Goal: Task Accomplishment & Management: Manage account settings

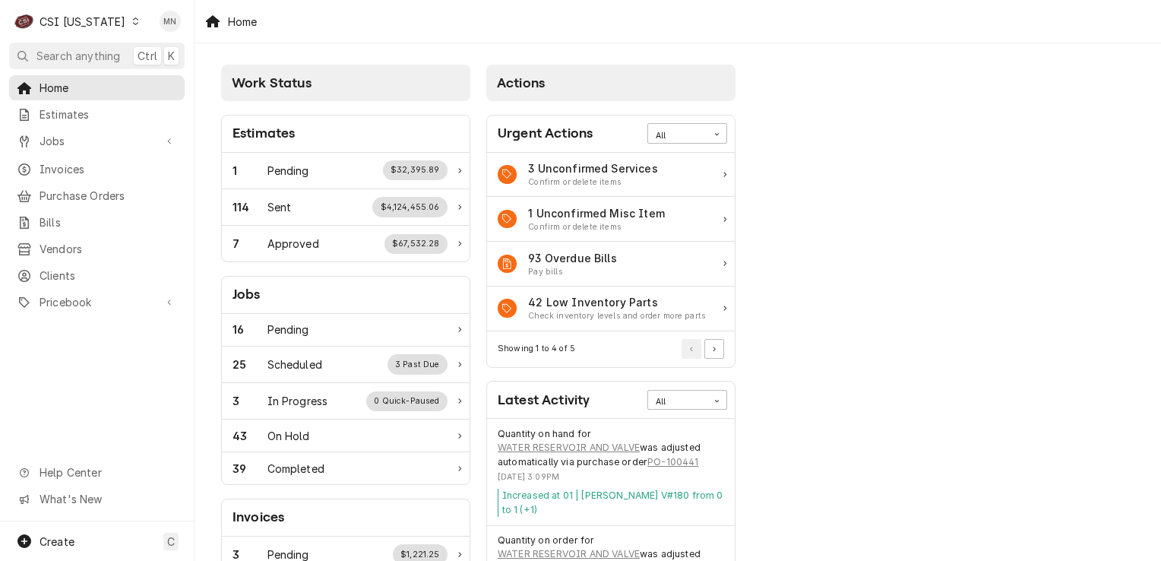
click at [130, 17] on div "Dynamic Content Wrapper" at bounding box center [135, 21] width 11 height 11
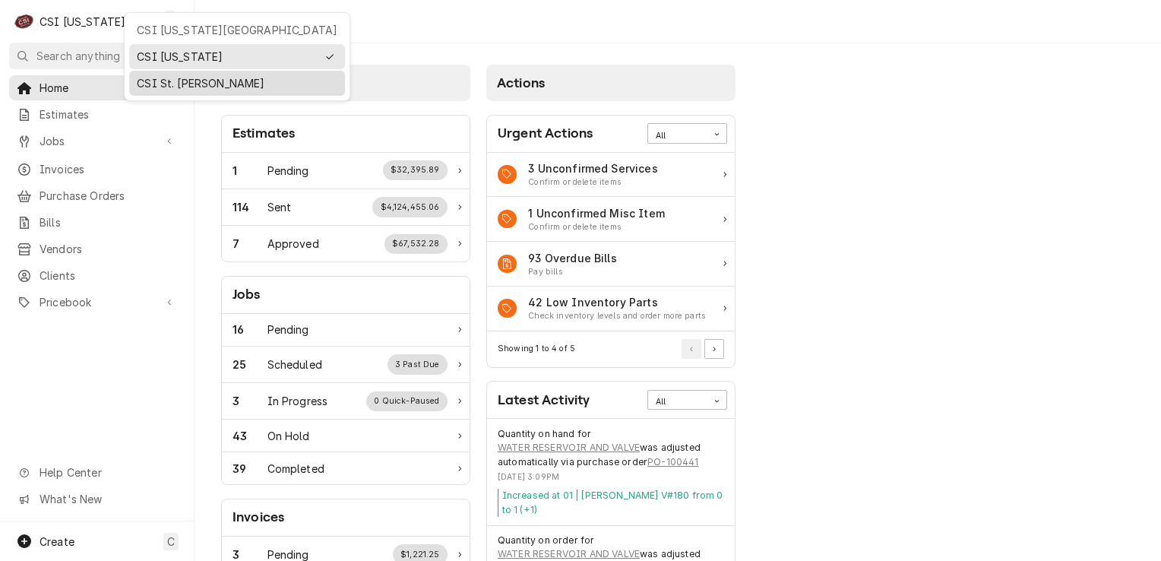
click at [172, 78] on div "CSI St. [PERSON_NAME]" at bounding box center [237, 83] width 201 height 16
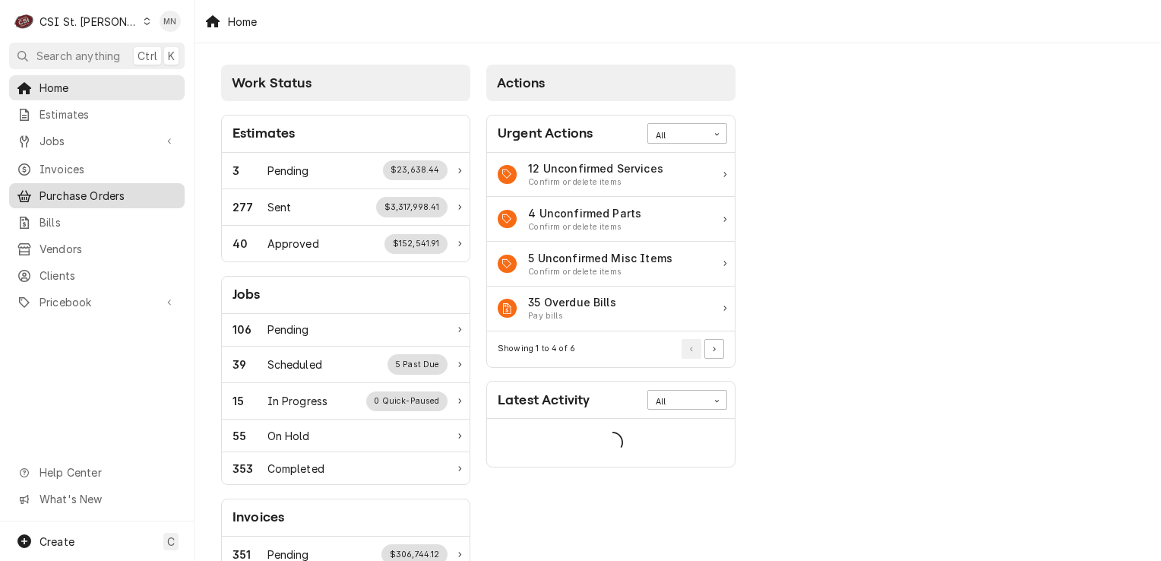
click at [94, 192] on span "Purchase Orders" at bounding box center [109, 196] width 138 height 16
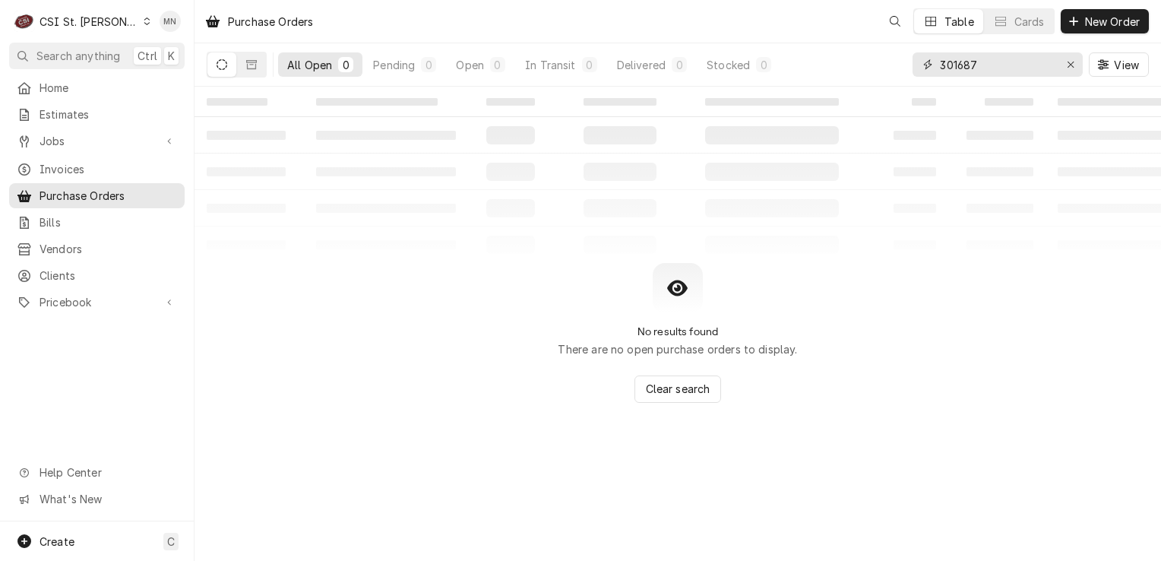
drag, startPoint x: 754, startPoint y: 75, endPoint x: 653, endPoint y: 90, distance: 102.8
click at [653, 90] on div "Purchase Orders Table Cards New Order All Open 0 Pending 0 Open 0 In Transit 0 …" at bounding box center [678, 280] width 966 height 561
type input "401434"
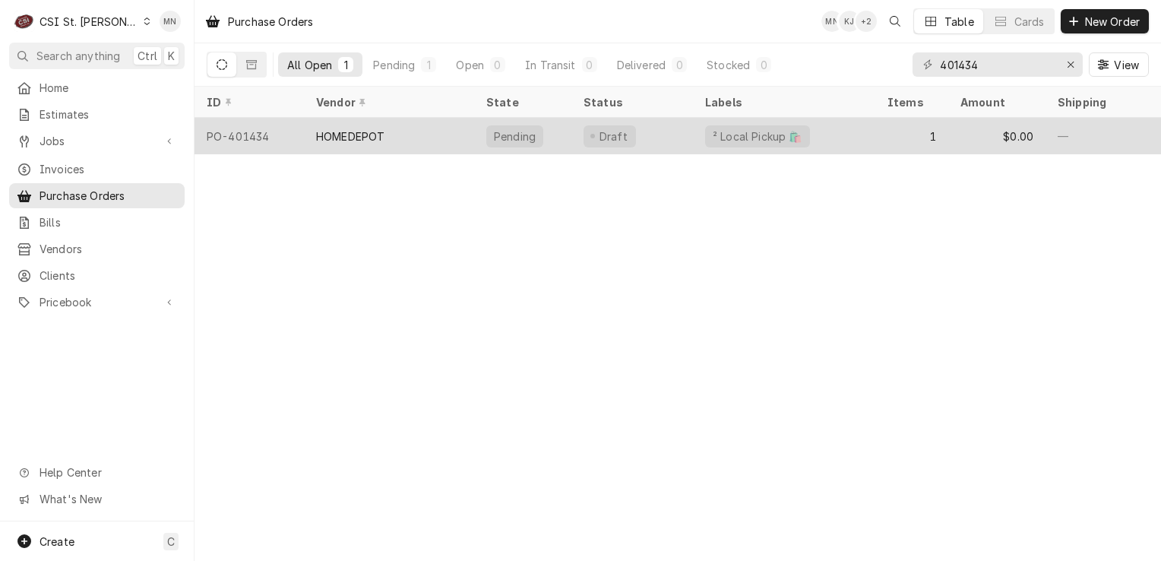
click at [301, 135] on div "PO-401434" at bounding box center [249, 136] width 109 height 36
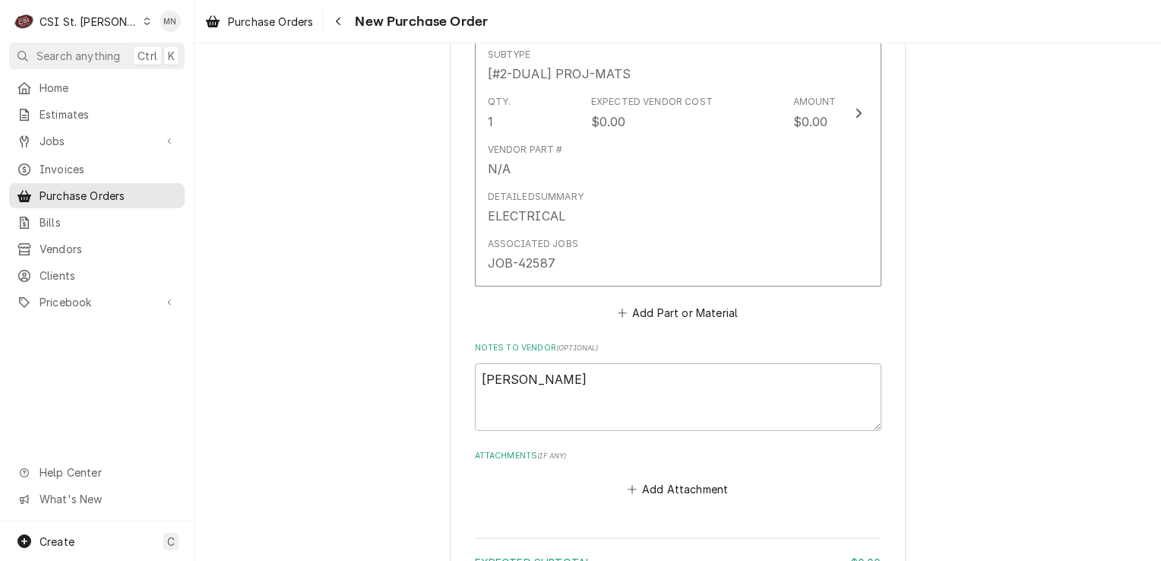
scroll to position [978, 0]
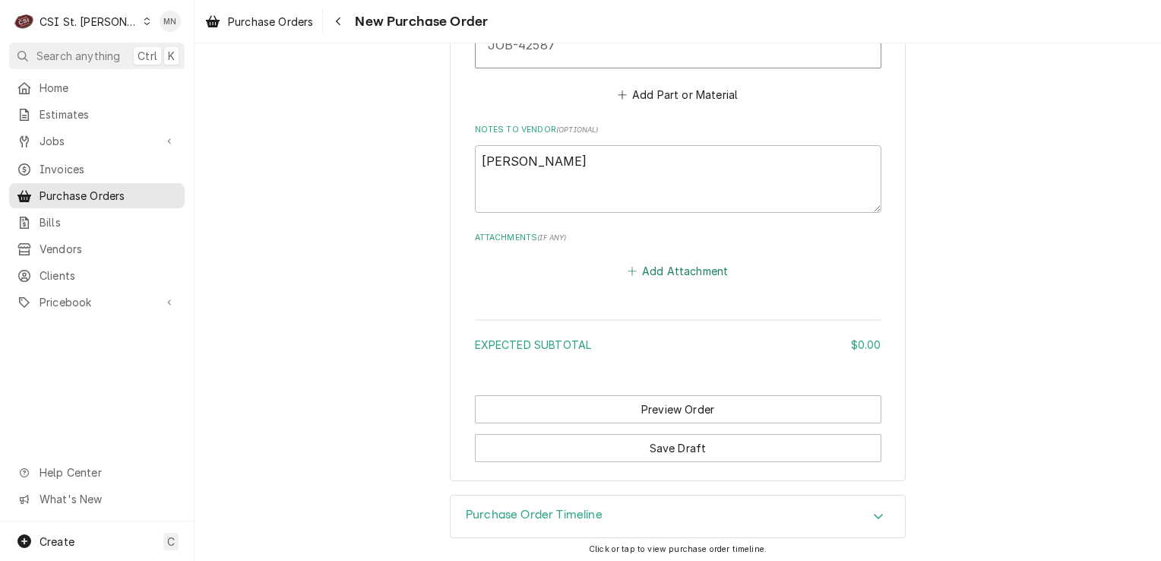
click at [679, 266] on button "Add Attachment" at bounding box center [678, 271] width 106 height 21
type textarea "x"
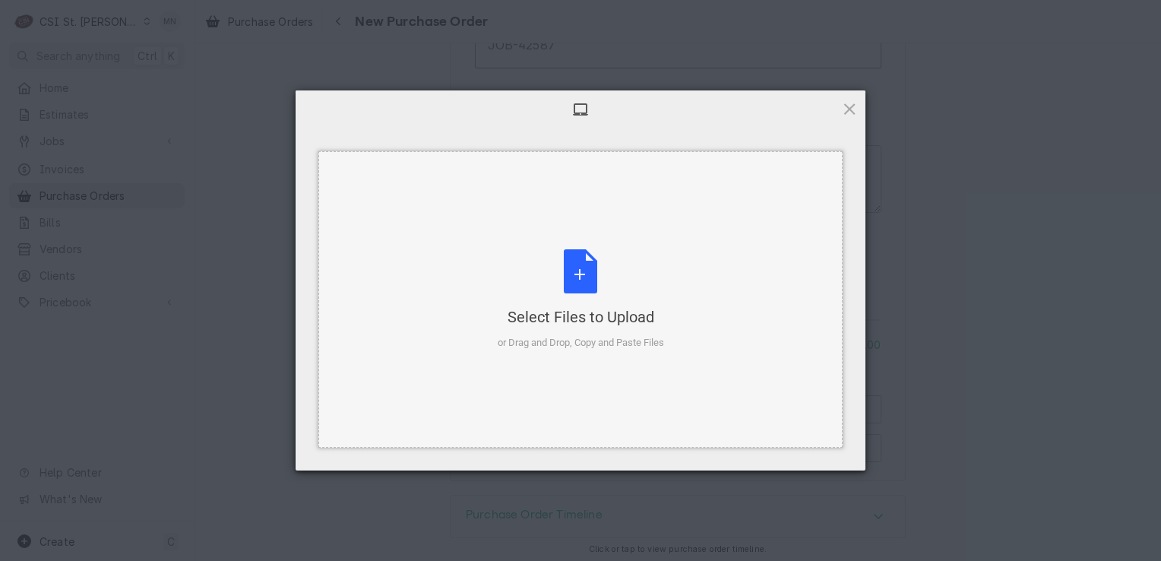
click at [623, 265] on div "Select Files to Upload or Drag and Drop, Copy and Paste Files" at bounding box center [581, 299] width 166 height 101
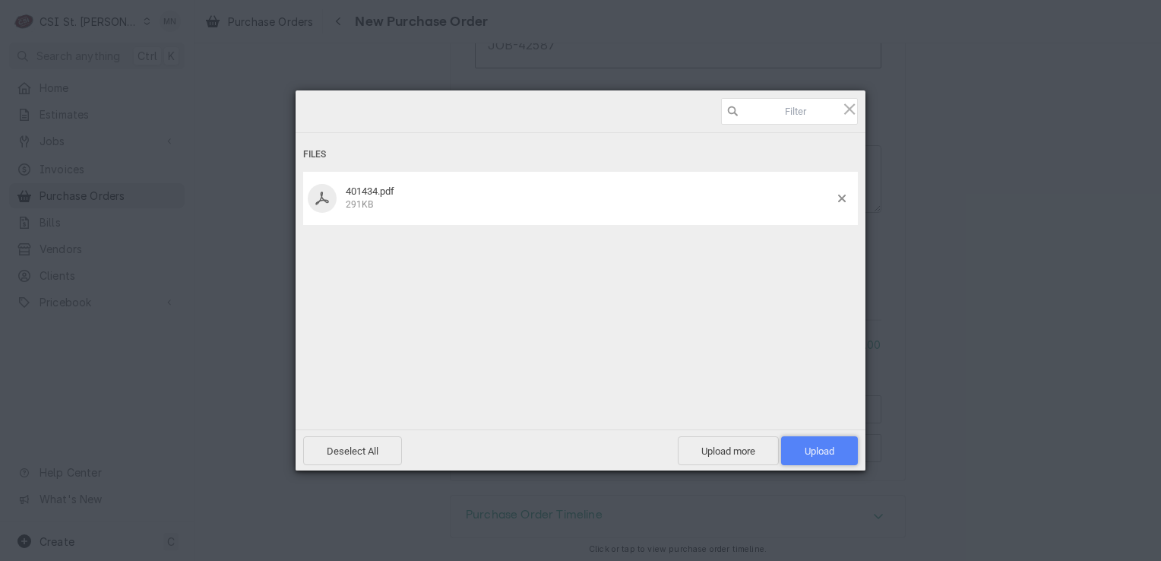
click at [822, 447] on span "Upload 1" at bounding box center [820, 450] width 30 height 11
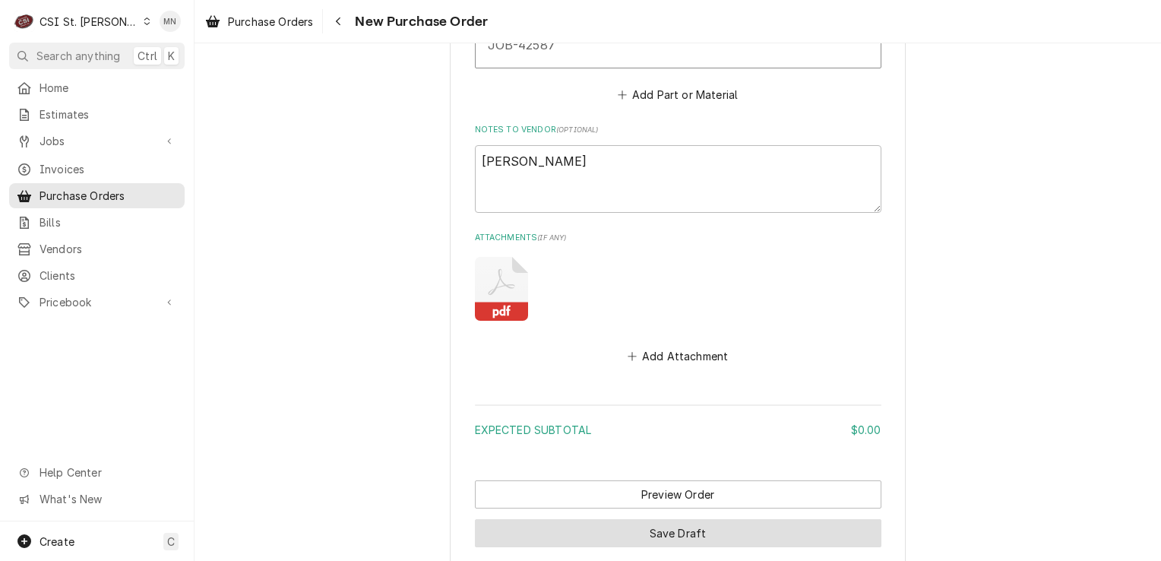
click at [675, 526] on button "Save Draft" at bounding box center [678, 533] width 406 height 28
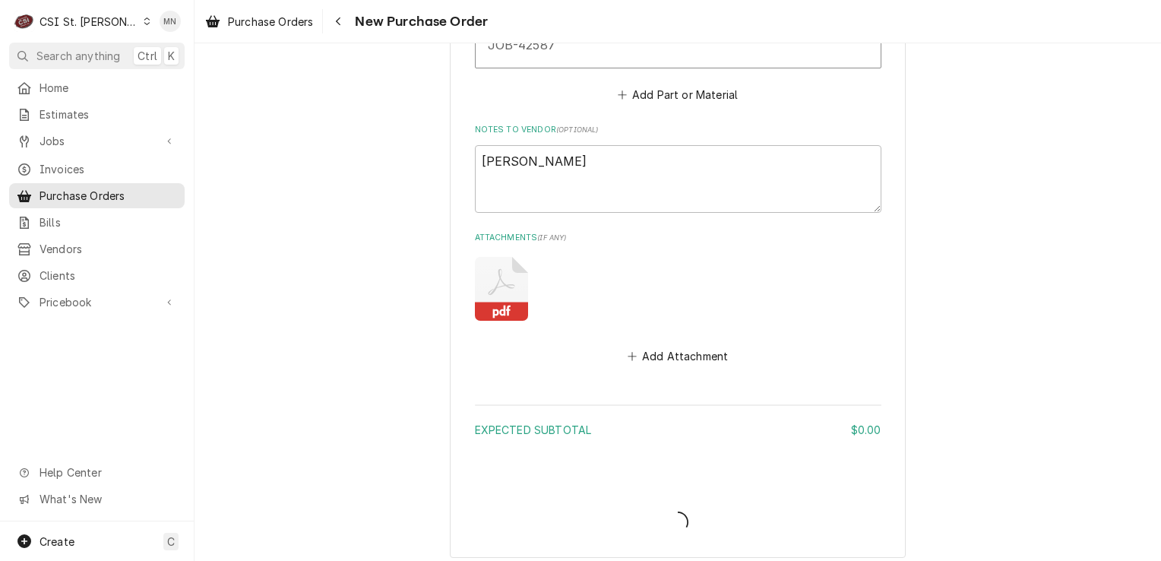
type textarea "x"
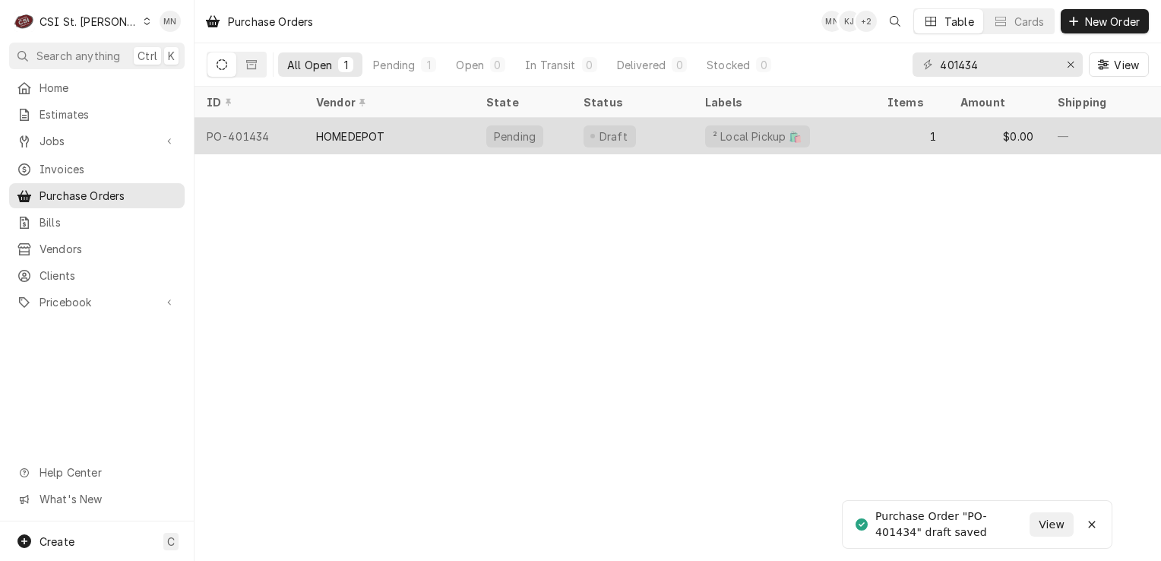
click at [419, 138] on div "HOMEDEPOT" at bounding box center [389, 136] width 170 height 36
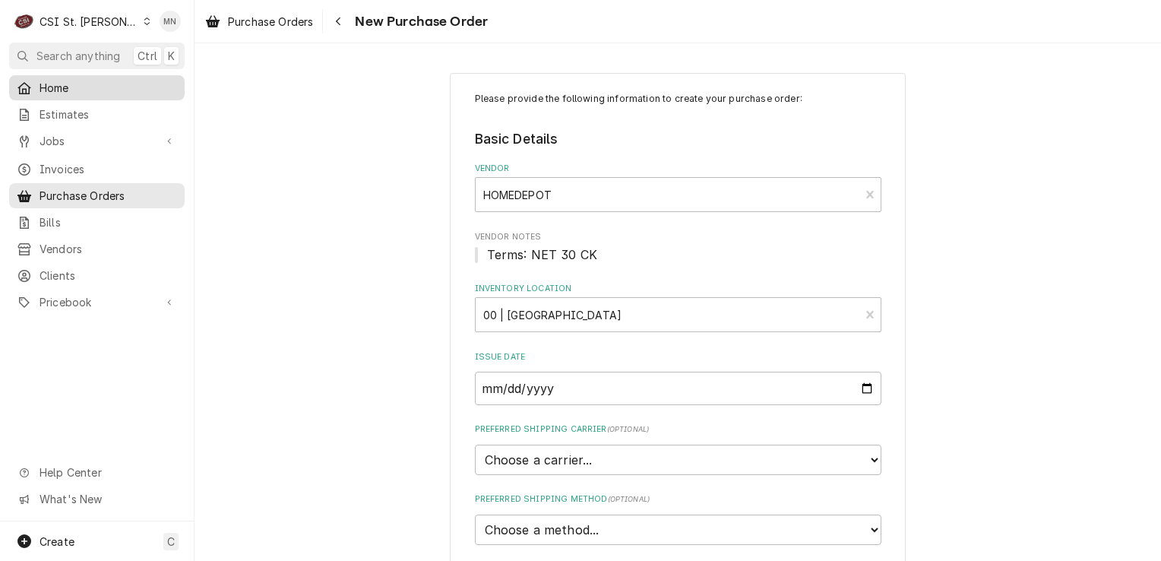
click at [30, 87] on icon "Dynamic Content Wrapper" at bounding box center [24, 88] width 14 height 12
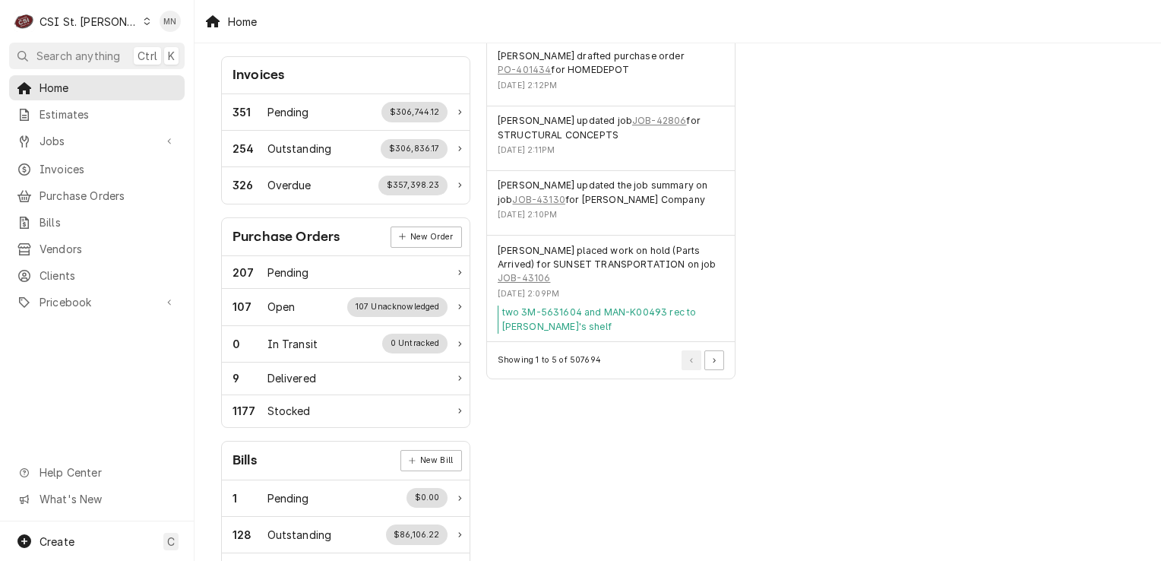
scroll to position [456, 0]
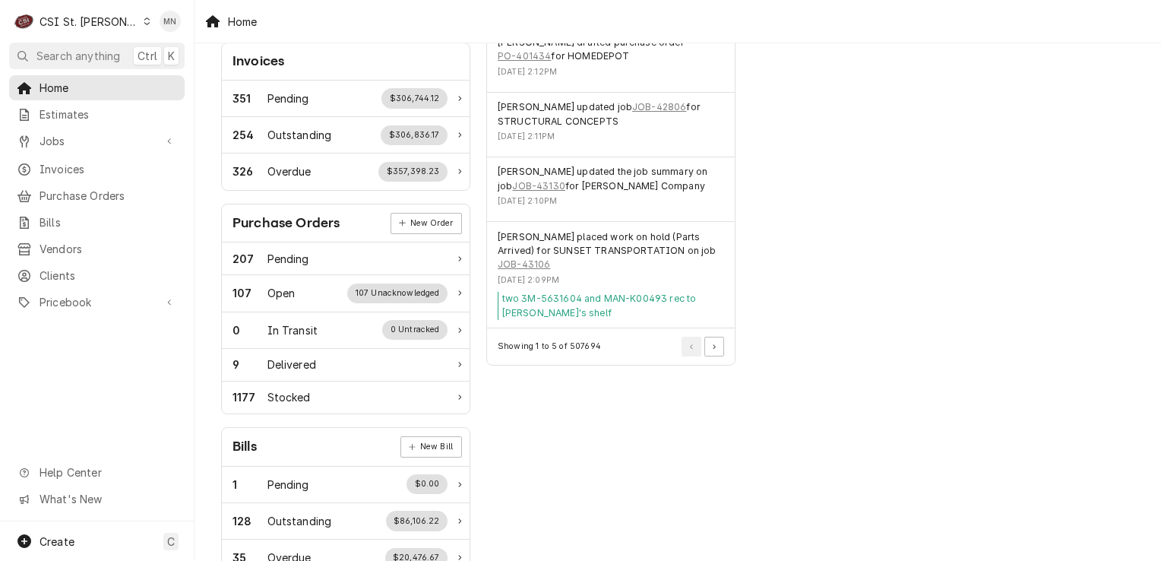
click at [100, 20] on div "CSI St. [PERSON_NAME]" at bounding box center [89, 22] width 99 height 16
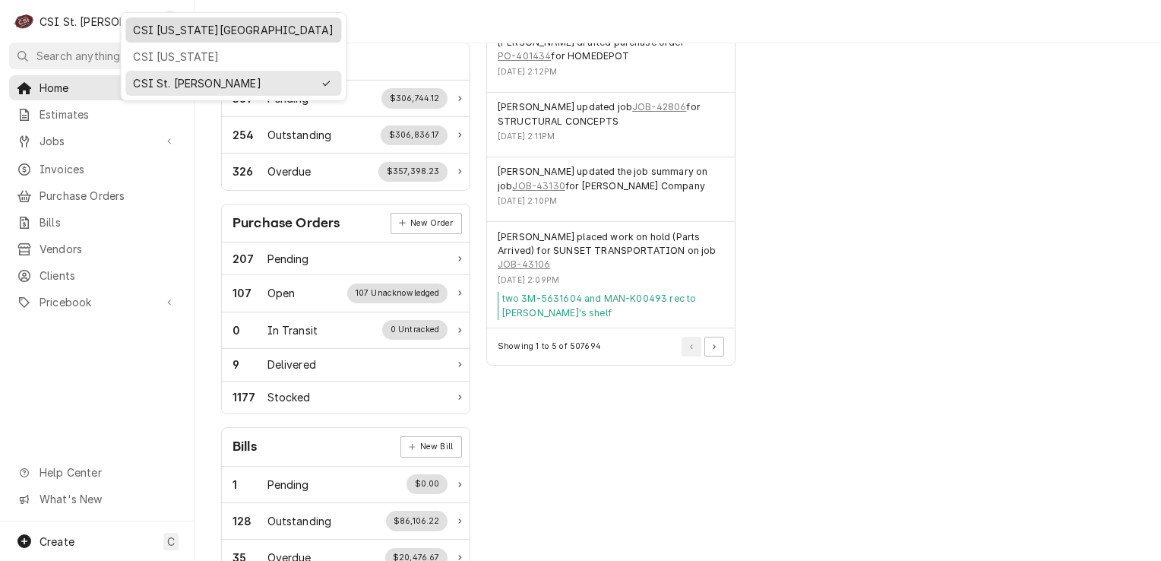
click at [137, 29] on div "CSI [US_STATE][GEOGRAPHIC_DATA]" at bounding box center [233, 30] width 201 height 16
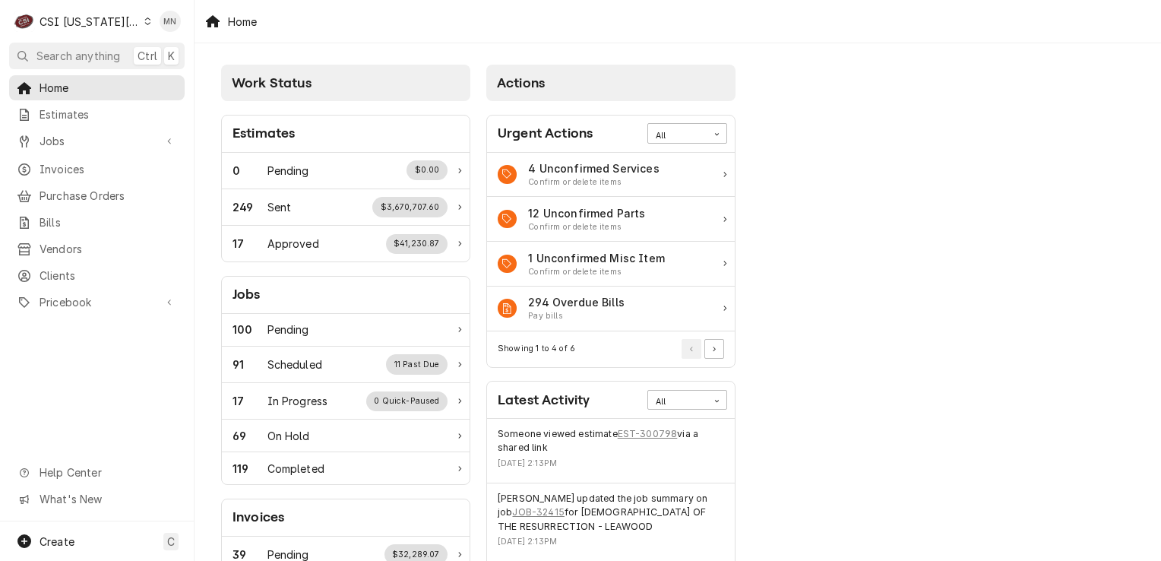
click at [98, 15] on div "CSI Kansas City" at bounding box center [90, 22] width 100 height 16
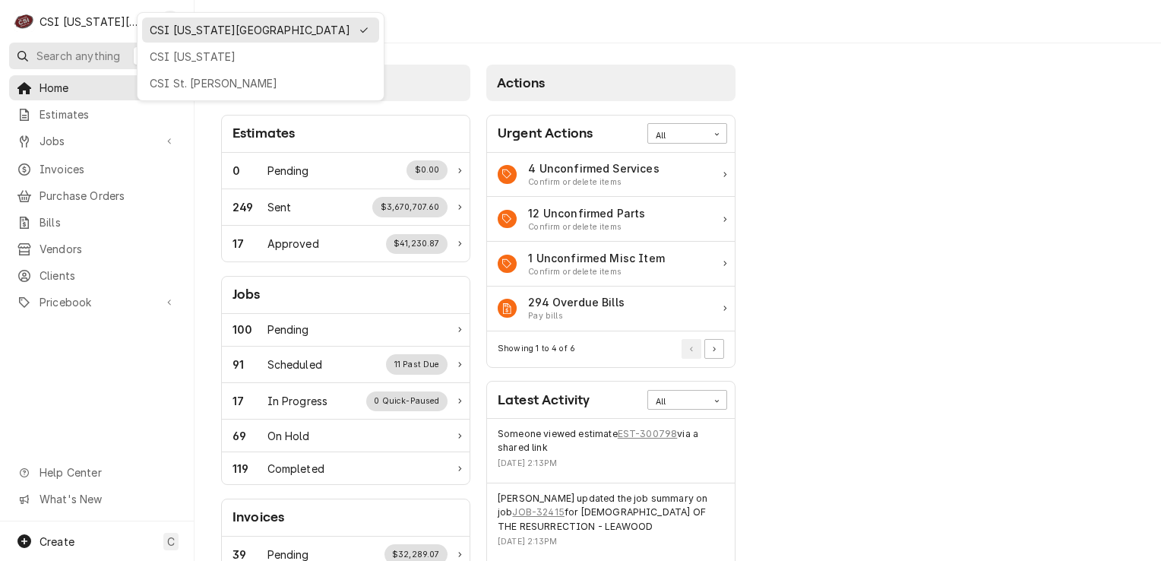
click at [153, 57] on div "CSI [US_STATE]" at bounding box center [261, 57] width 222 height 16
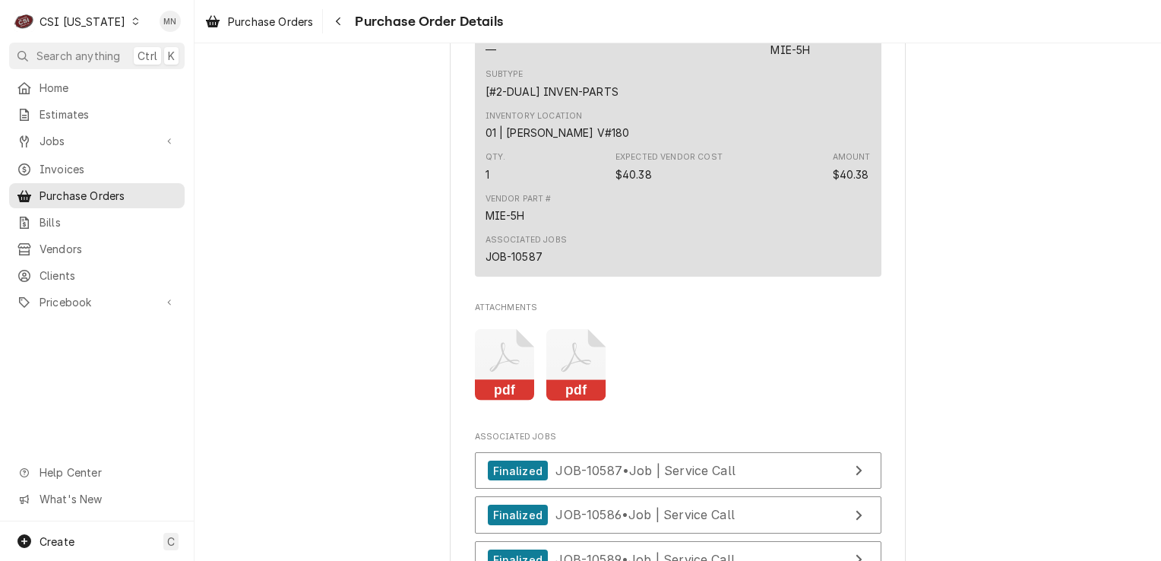
scroll to position [2279, 0]
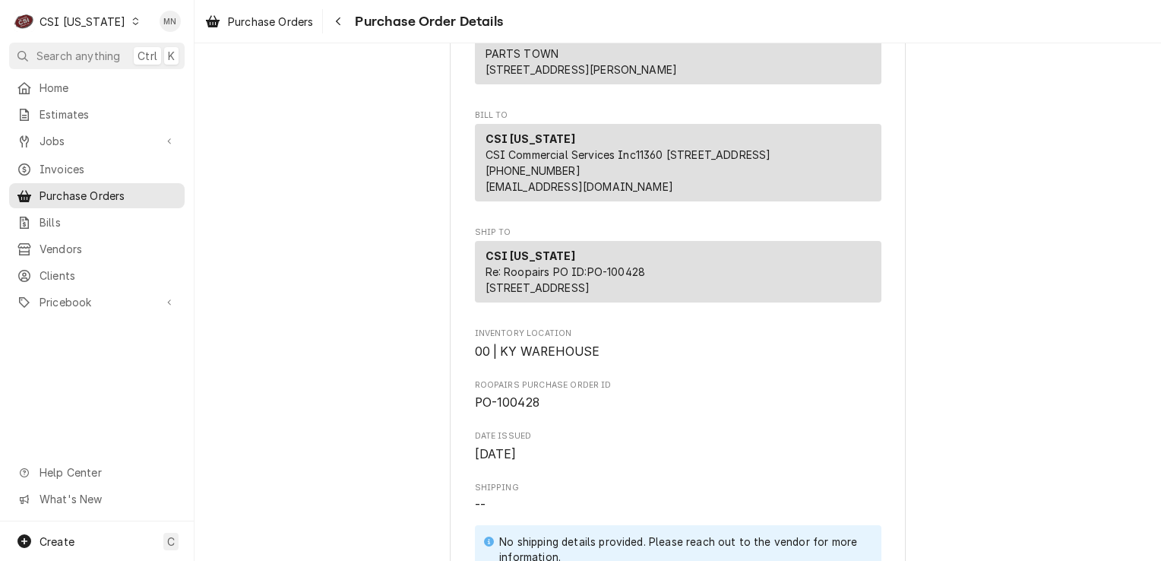
scroll to position [304, 0]
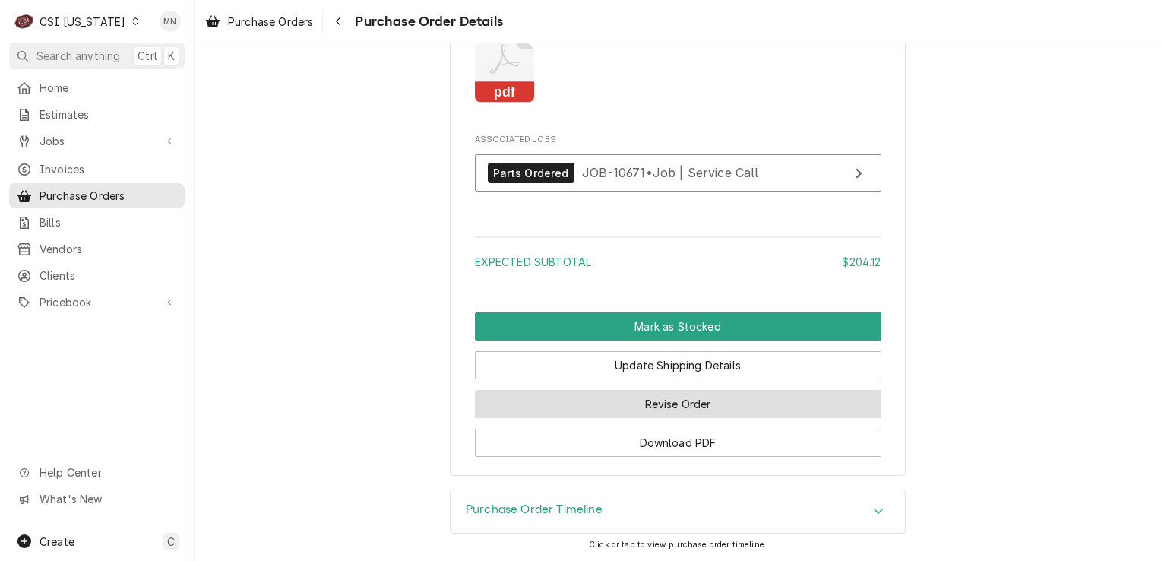
scroll to position [2091, 0]
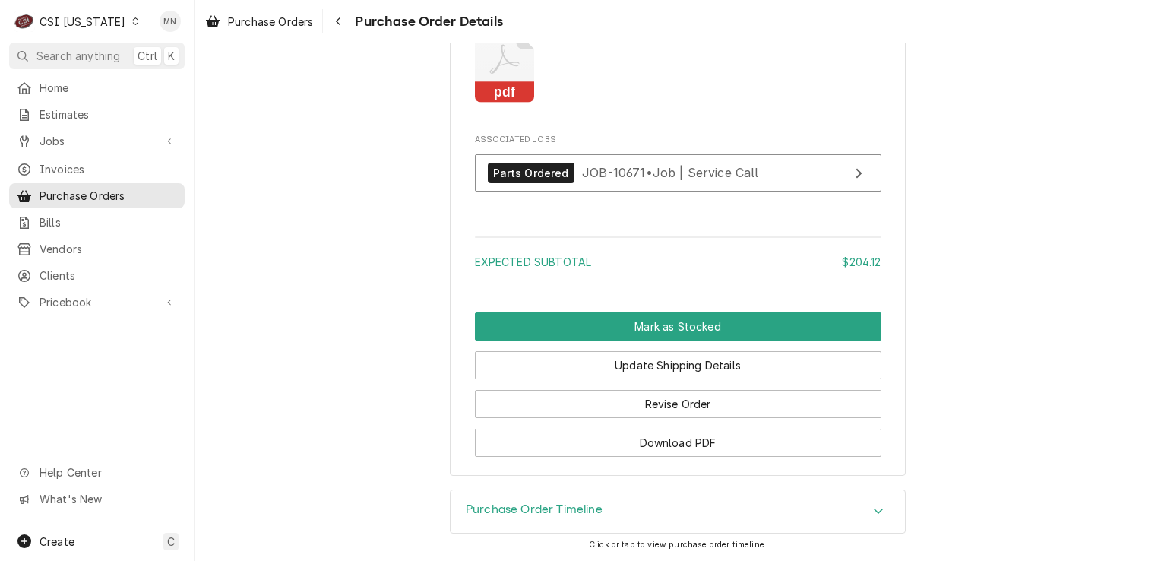
click at [508, 53] on icon "Attachments" at bounding box center [505, 67] width 60 height 72
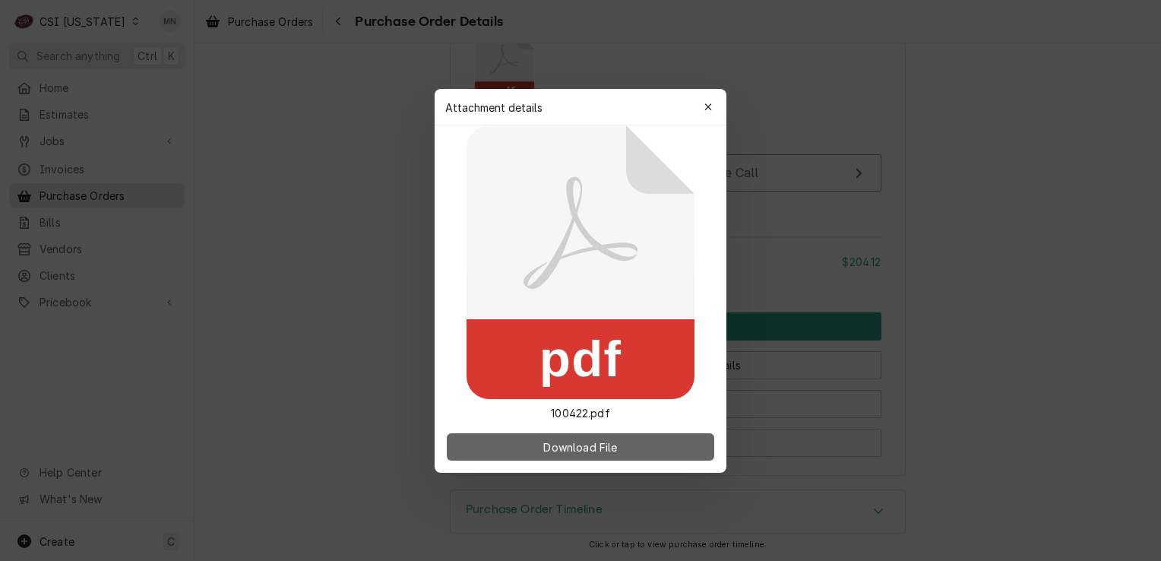
click at [615, 448] on span "Download File" at bounding box center [580, 446] width 80 height 16
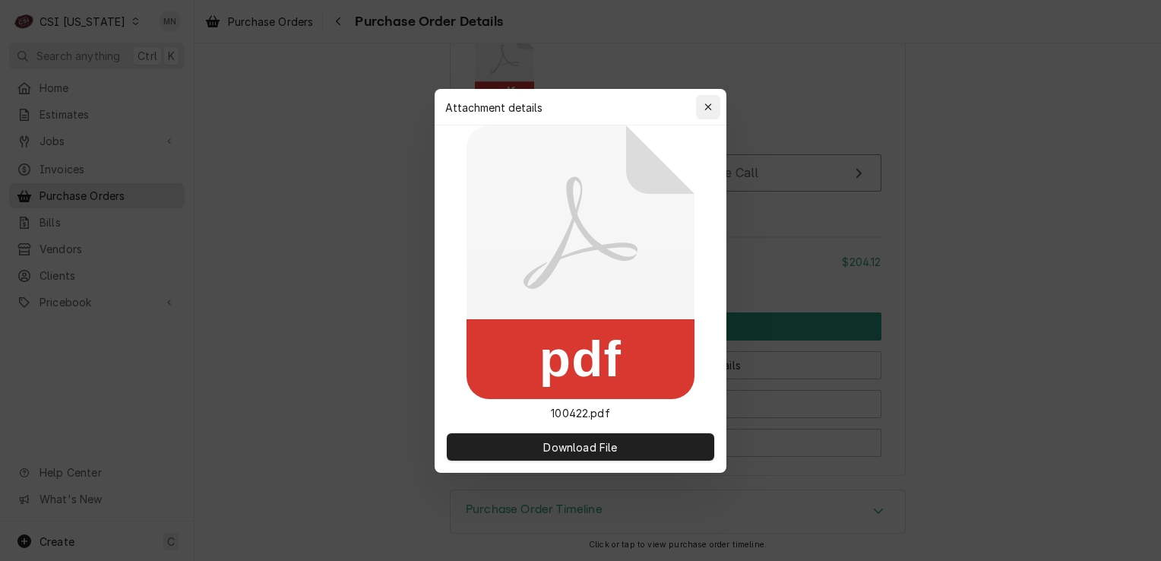
click at [710, 102] on icon "button" at bounding box center [708, 107] width 8 height 11
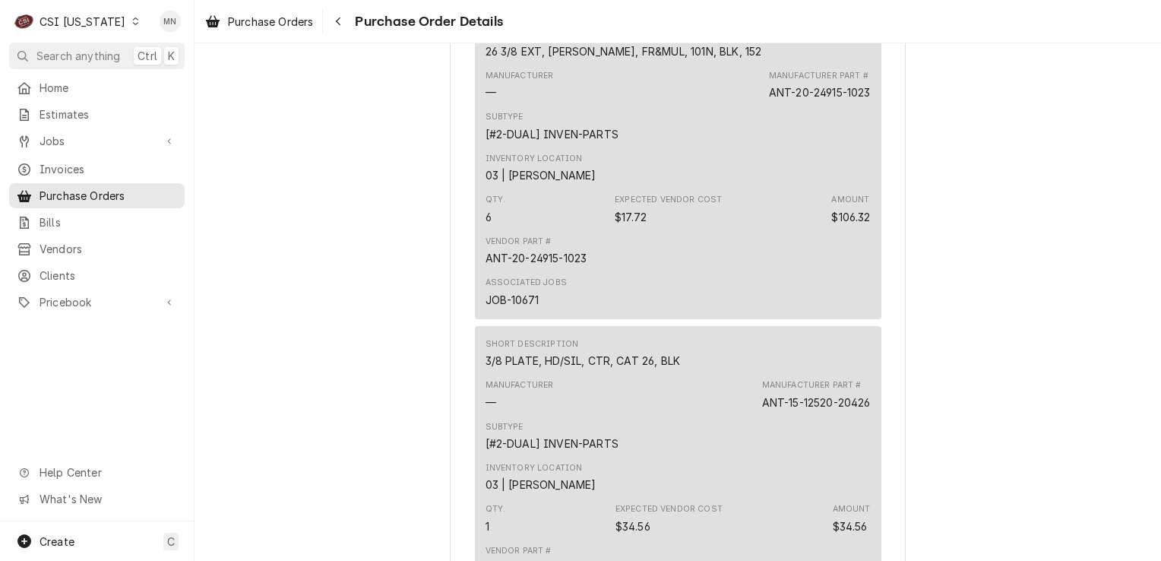
scroll to position [875, 0]
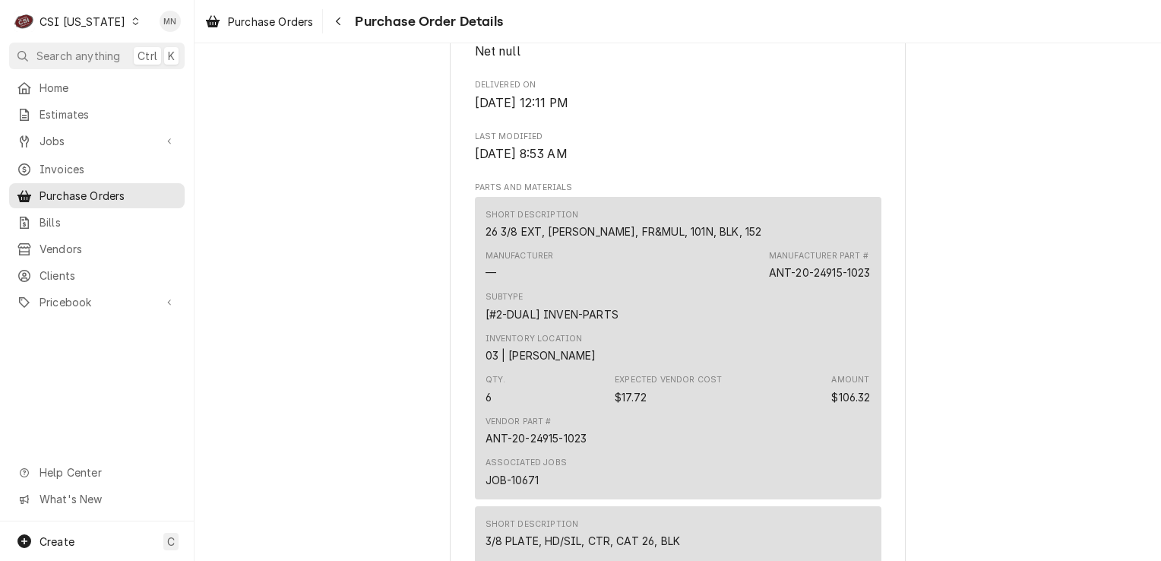
click at [103, 23] on div "CSI Kentucky" at bounding box center [83, 22] width 86 height 16
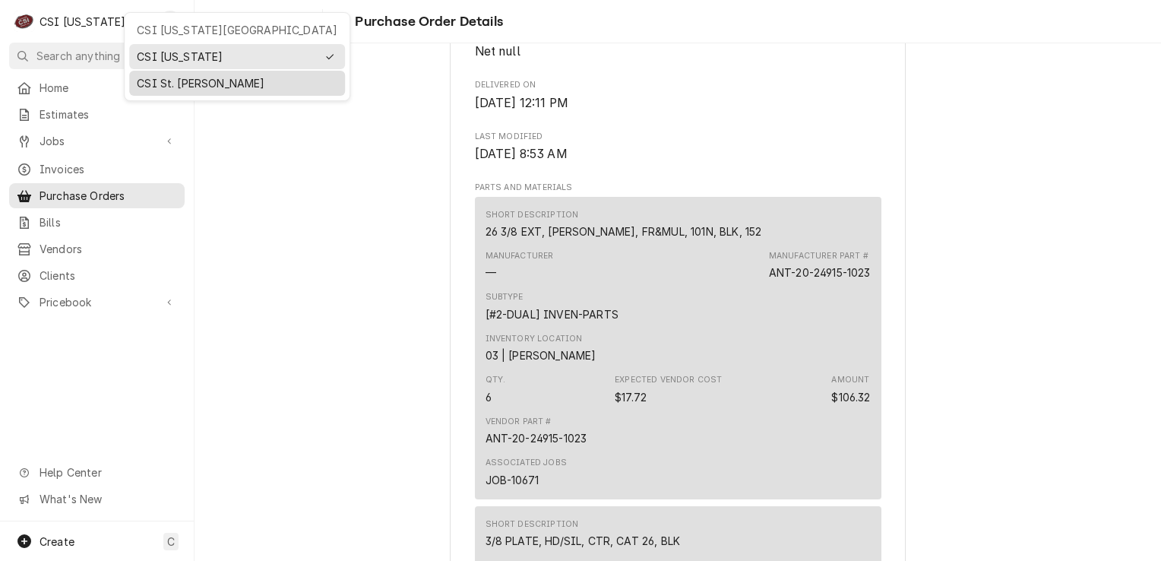
click at [150, 75] on div "CSI St. [PERSON_NAME]" at bounding box center [237, 83] width 201 height 16
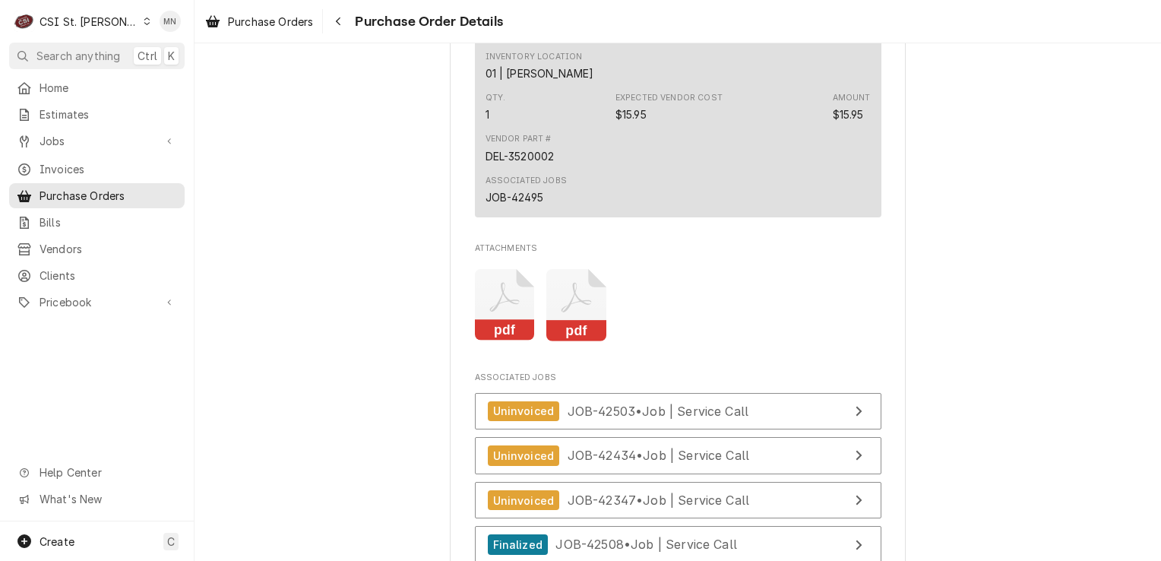
scroll to position [5395, 0]
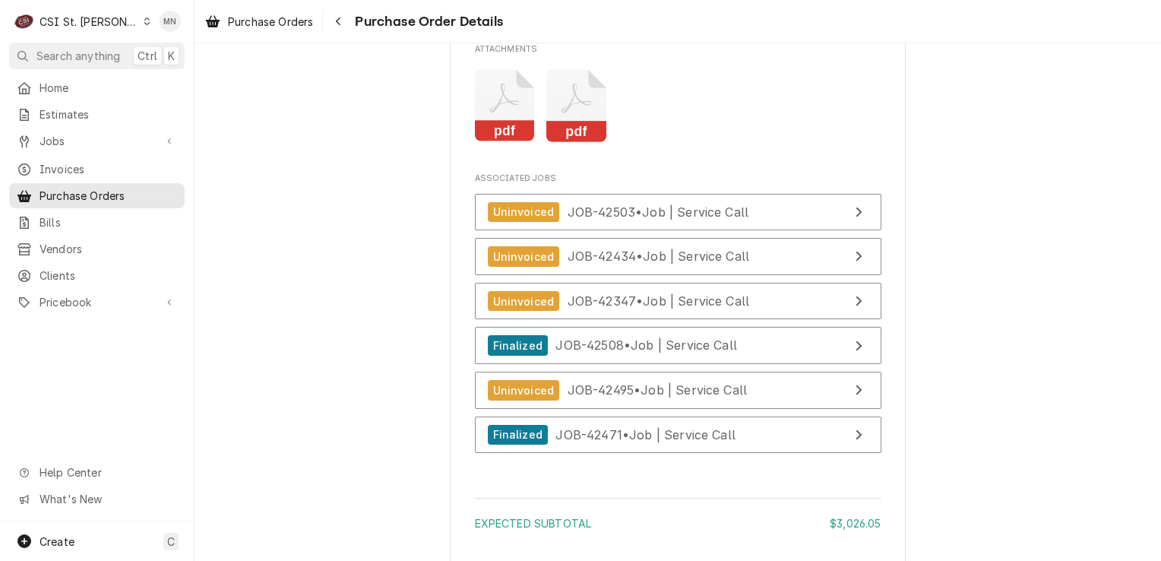
click at [575, 135] on icon "Attachments" at bounding box center [576, 106] width 60 height 72
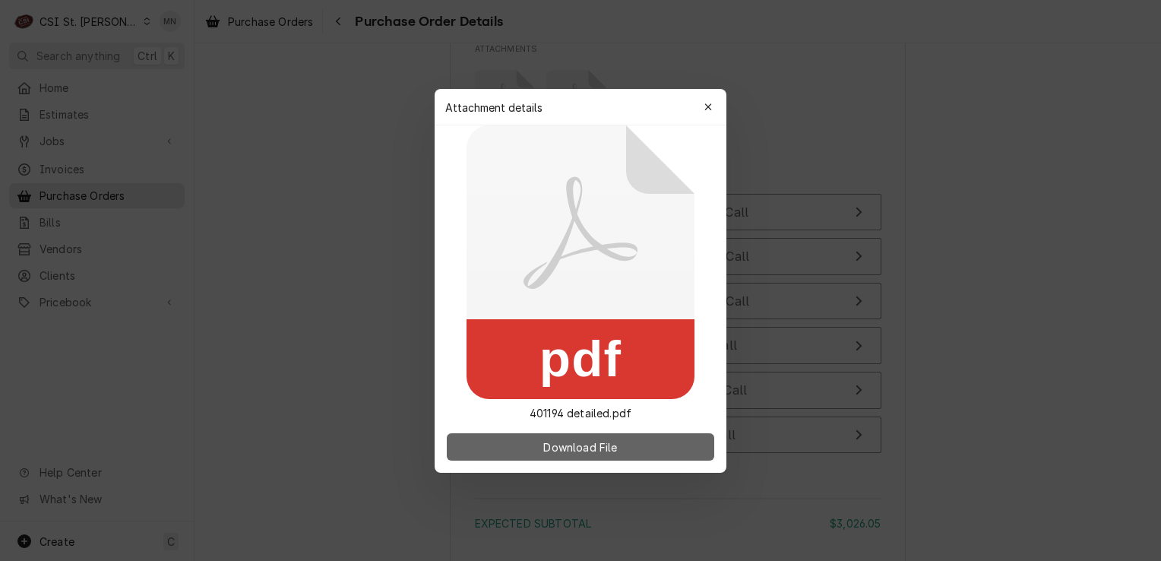
click at [565, 447] on span "Download File" at bounding box center [580, 446] width 80 height 16
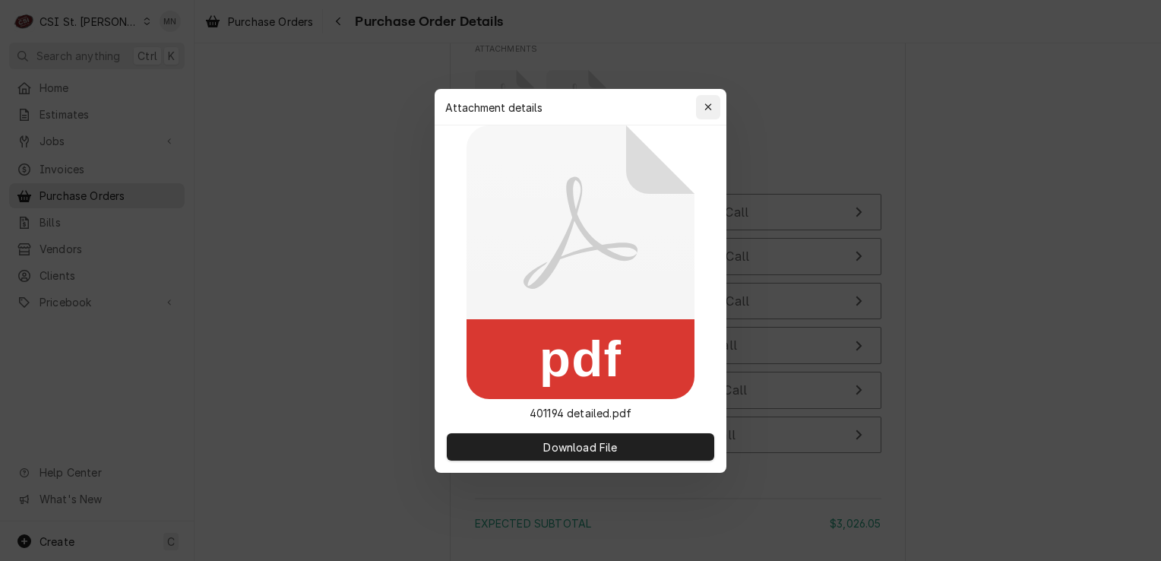
click at [711, 109] on icon "button" at bounding box center [708, 107] width 8 height 11
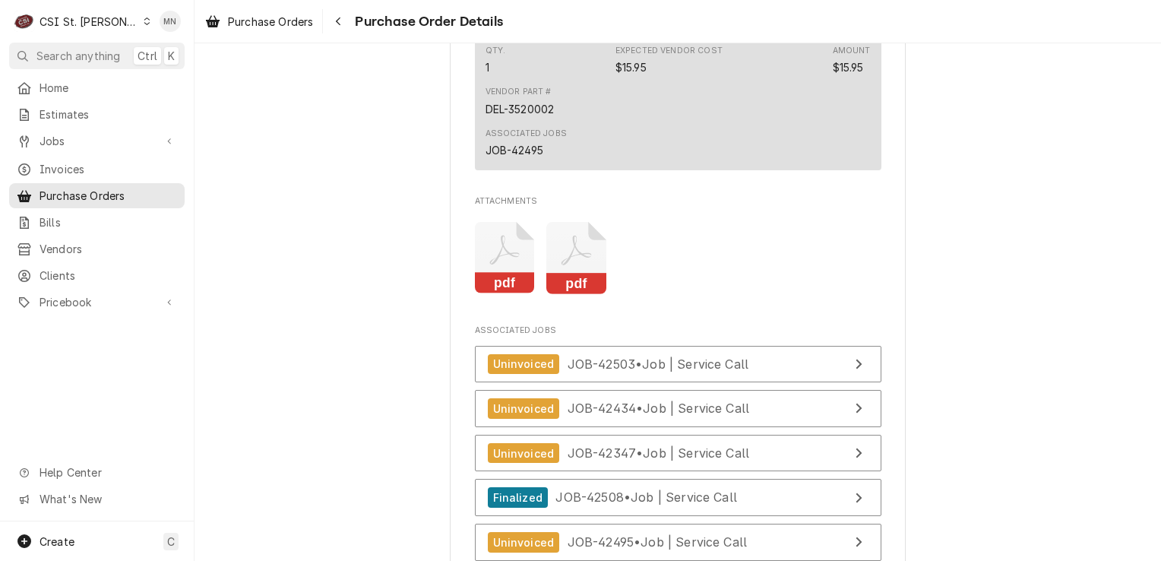
scroll to position [5623, 0]
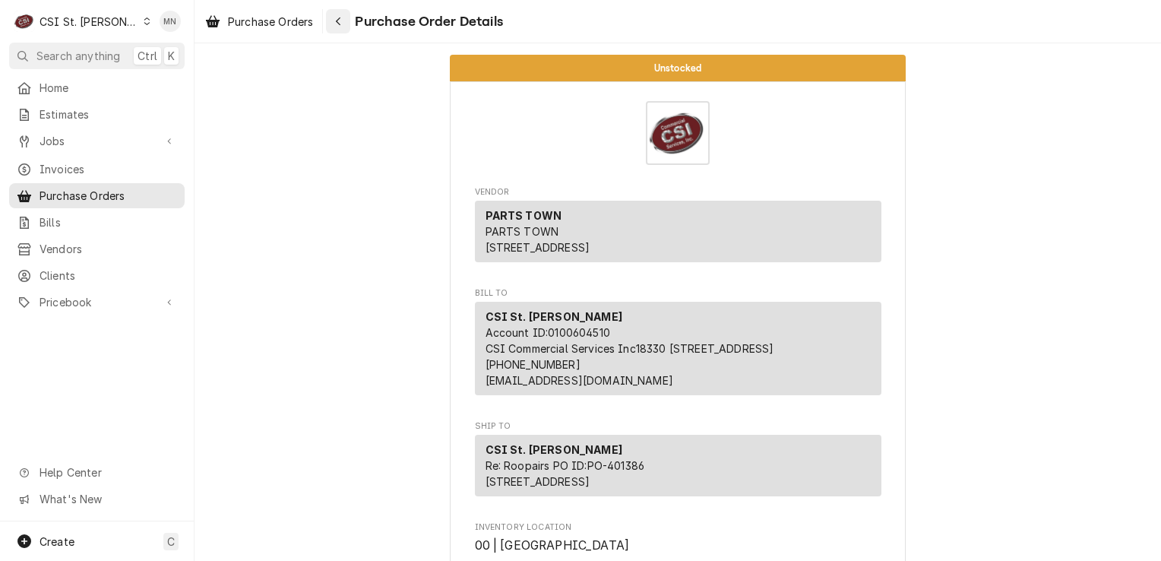
click at [339, 12] on button "Navigate back" at bounding box center [338, 21] width 24 height 24
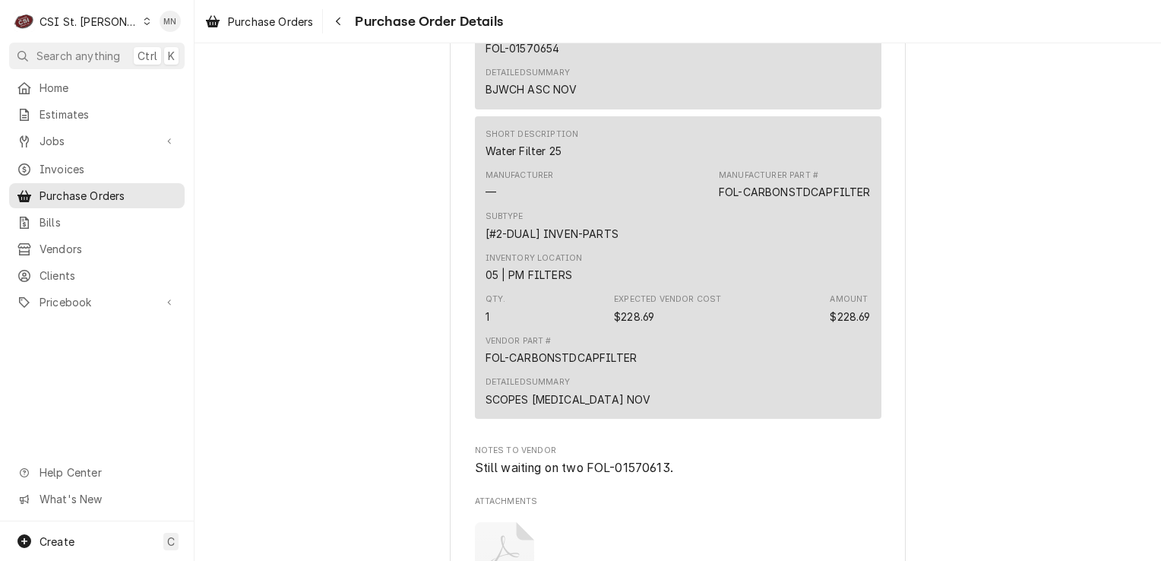
scroll to position [2735, 0]
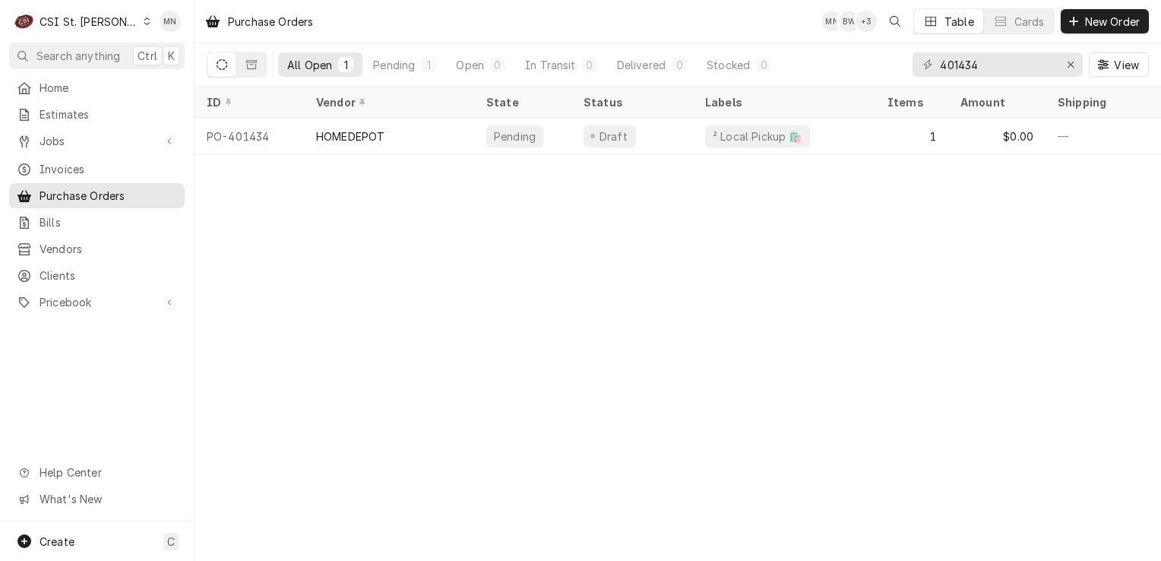
click at [92, 21] on div "CSI St. [PERSON_NAME]" at bounding box center [89, 22] width 99 height 16
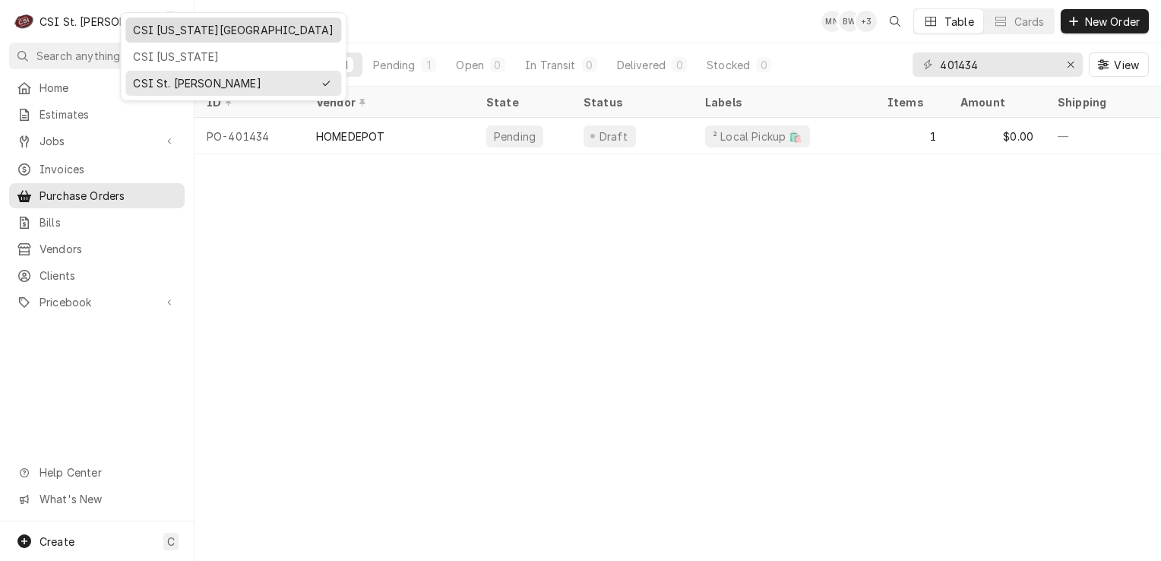
click at [147, 32] on div "CSI [US_STATE][GEOGRAPHIC_DATA]" at bounding box center [233, 30] width 201 height 16
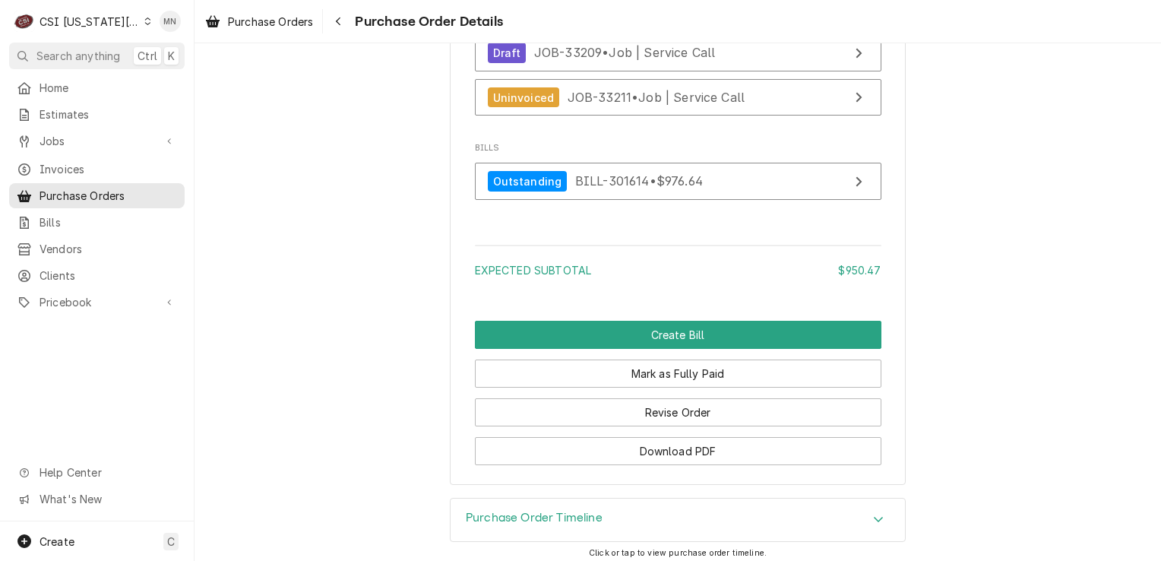
scroll to position [3343, 0]
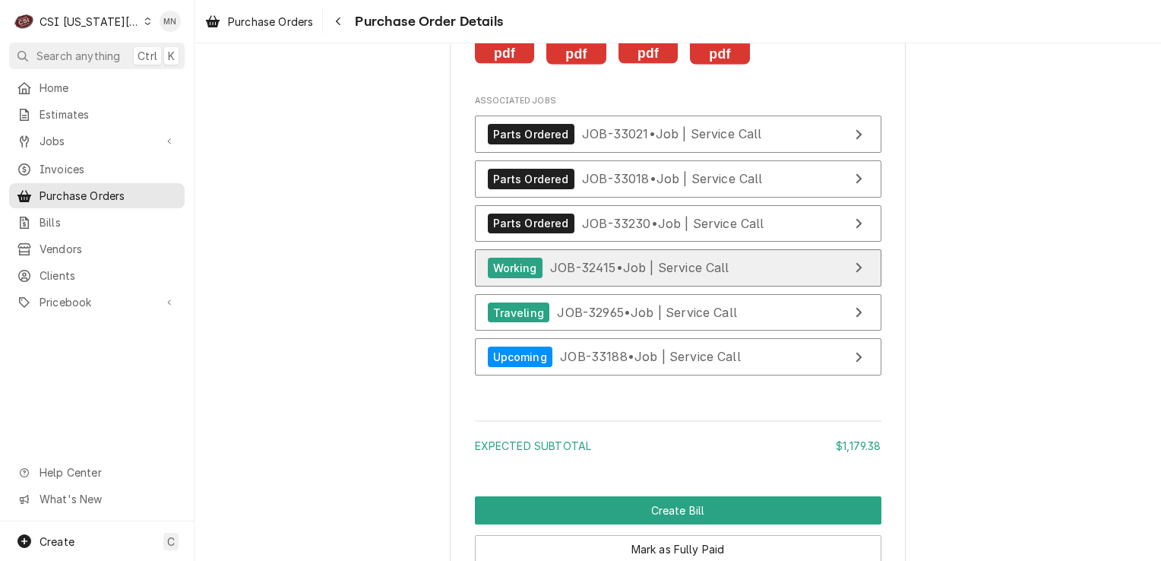
scroll to position [3267, 0]
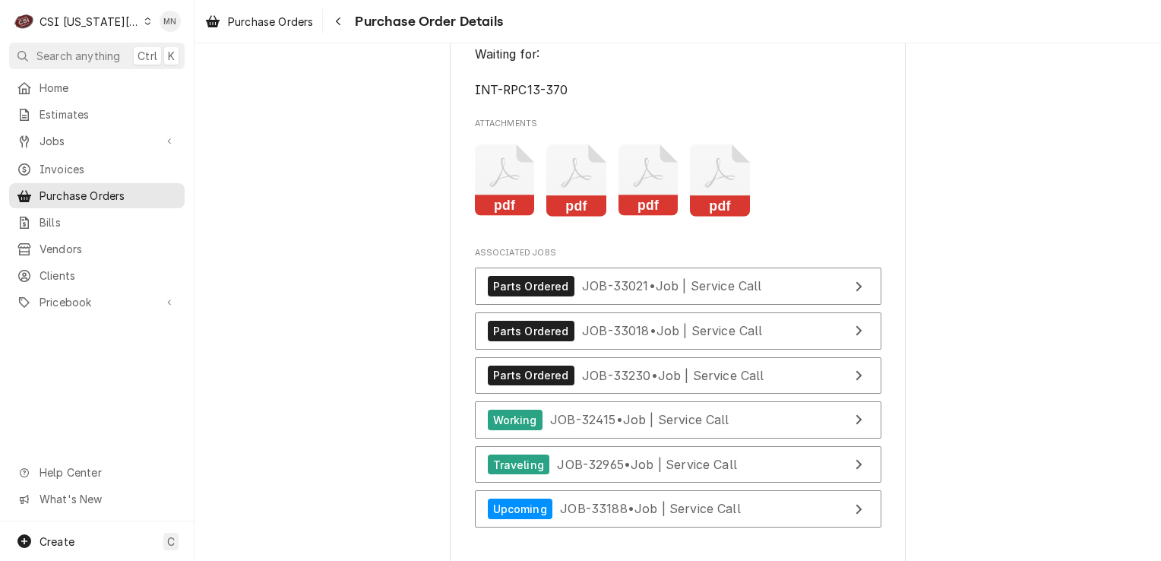
click at [571, 217] on rect "Attachments" at bounding box center [576, 205] width 60 height 21
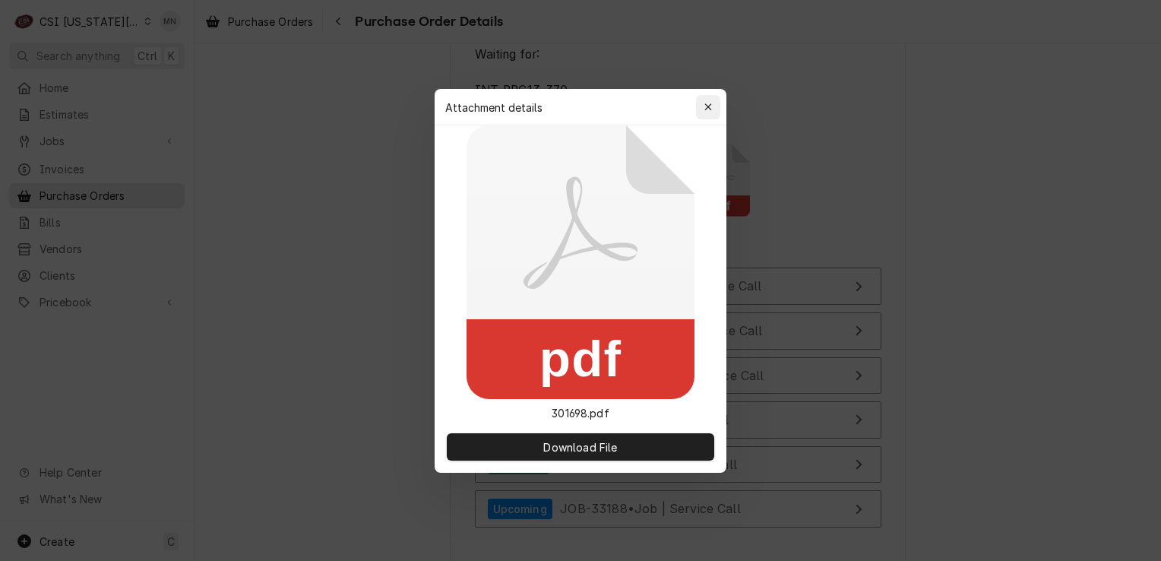
click at [708, 106] on icon "button" at bounding box center [707, 106] width 7 height 7
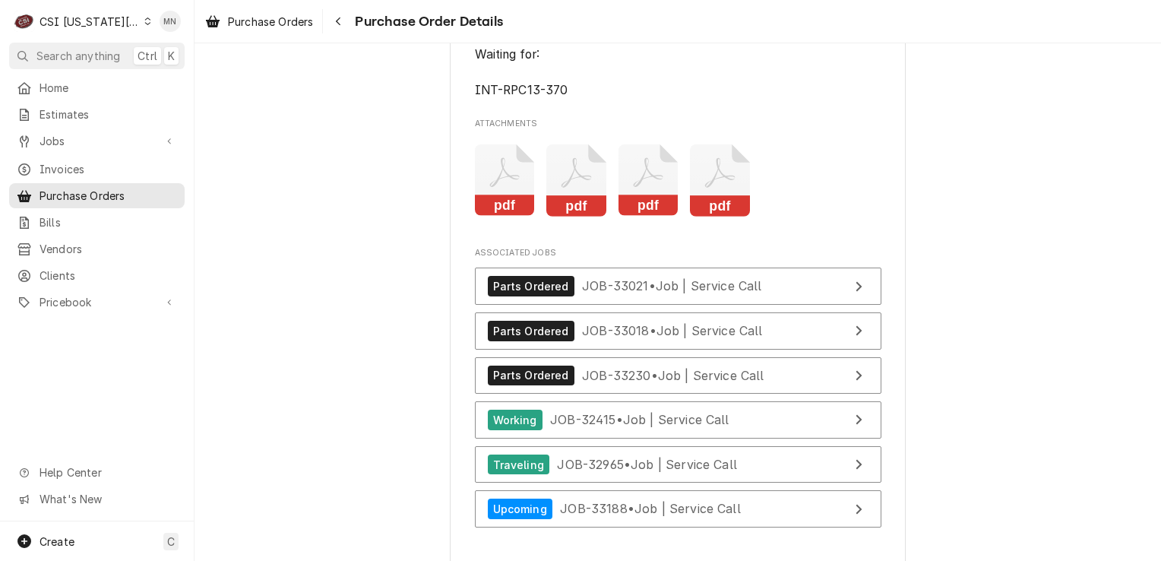
click at [644, 208] on icon "Attachments" at bounding box center [648, 180] width 60 height 72
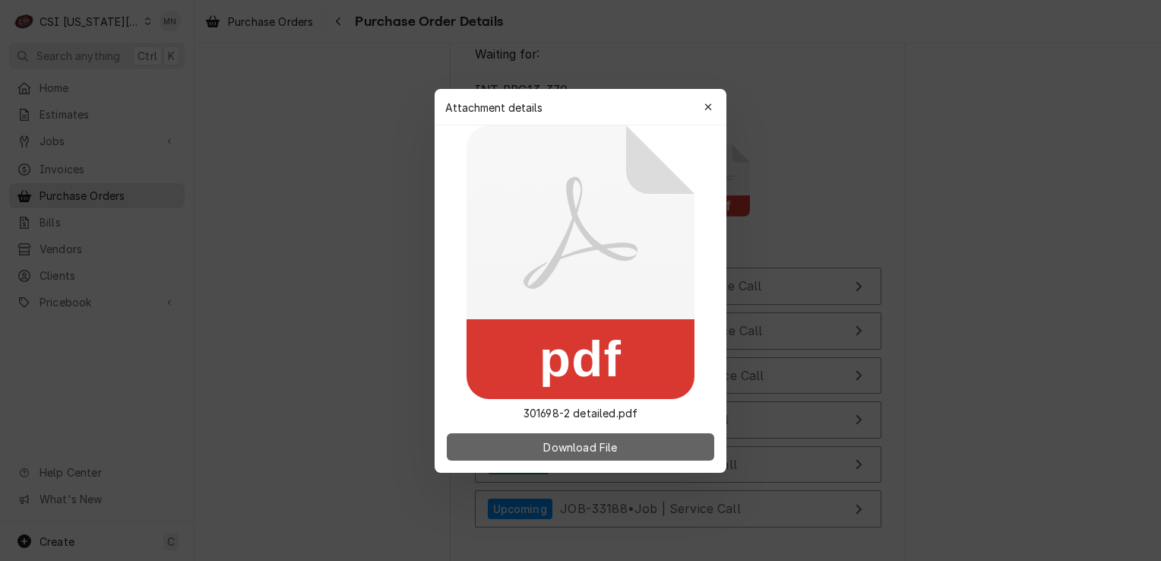
click at [553, 452] on span "Download File" at bounding box center [580, 446] width 80 height 16
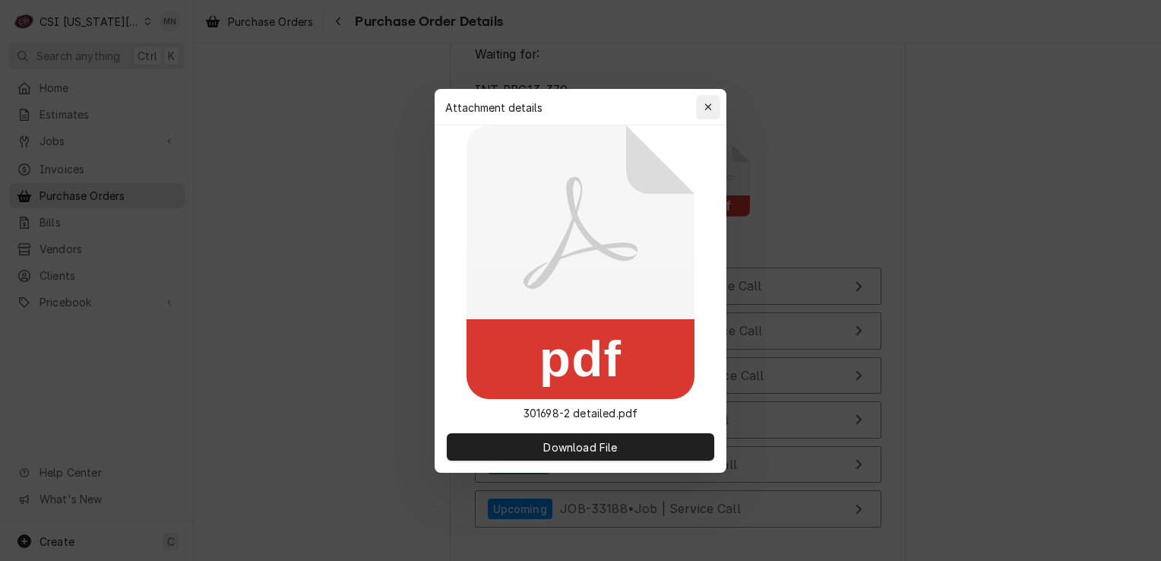
click at [714, 102] on div "button" at bounding box center [708, 107] width 15 height 15
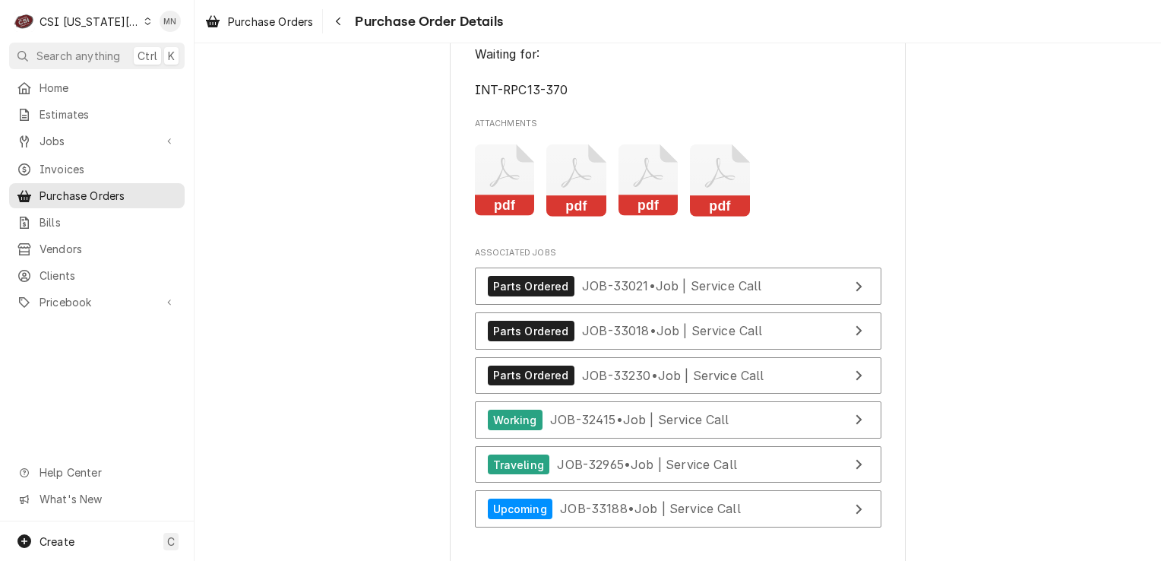
click at [720, 217] on icon "Attachments" at bounding box center [720, 180] width 60 height 72
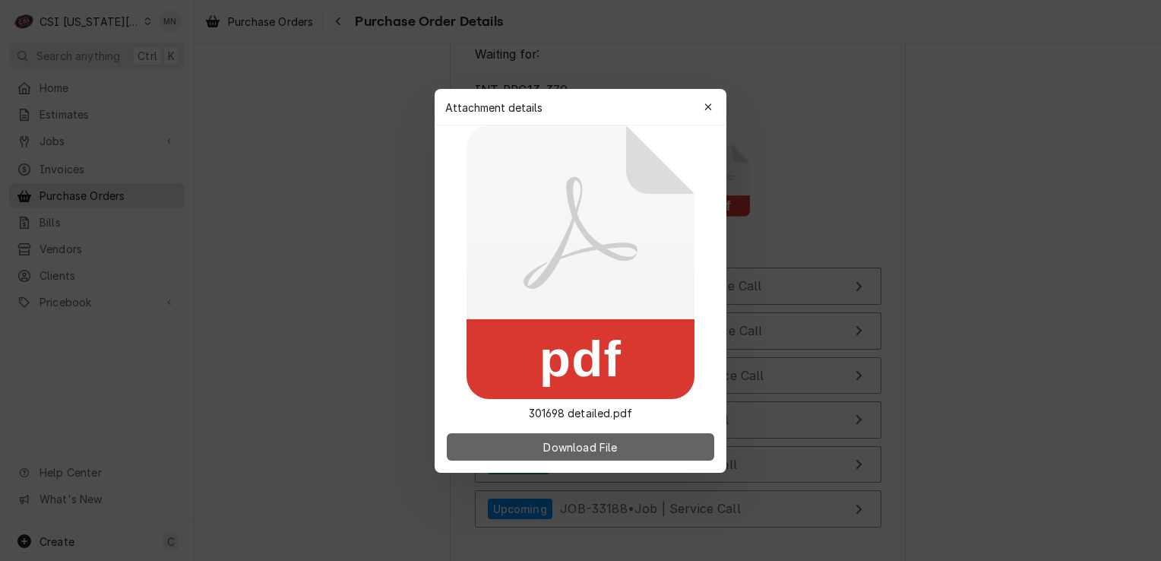
click at [584, 448] on span "Download File" at bounding box center [580, 446] width 80 height 16
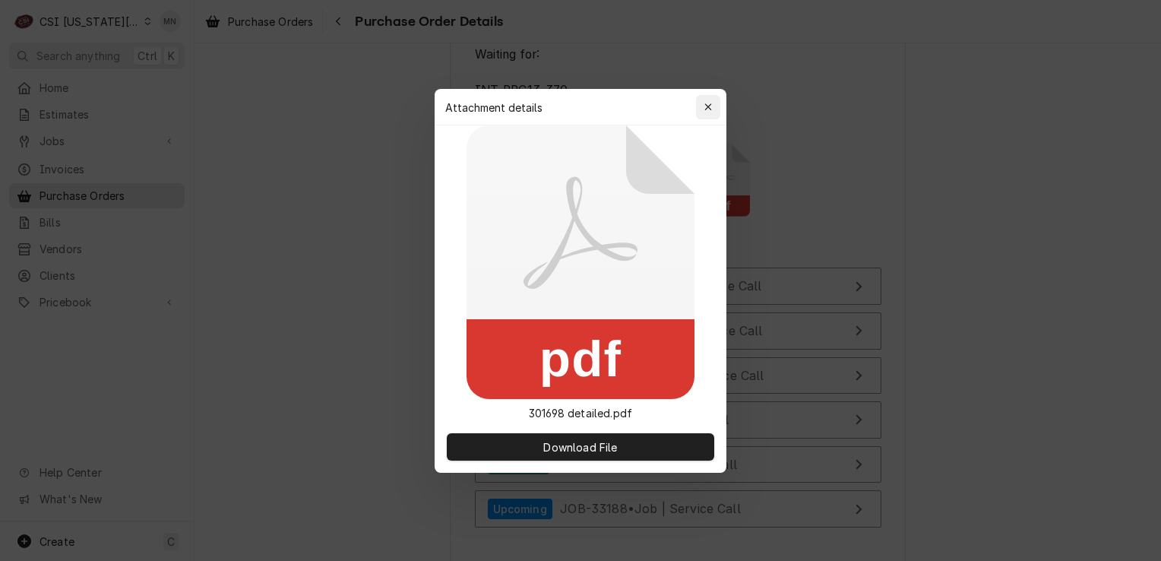
click at [711, 103] on icon "button" at bounding box center [708, 107] width 8 height 11
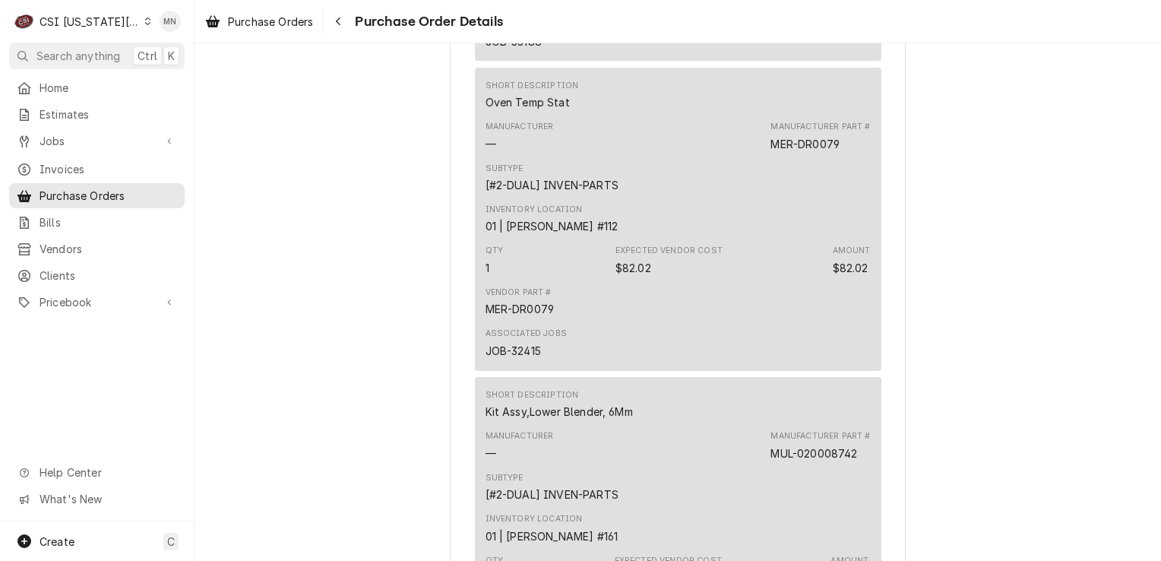
scroll to position [1140, 0]
